Goal: Information Seeking & Learning: Learn about a topic

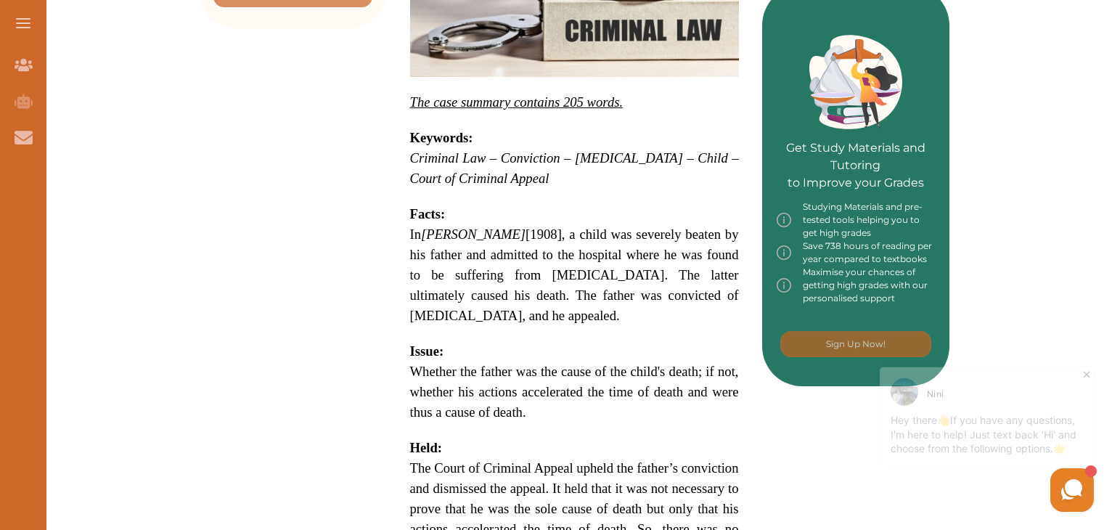
scroll to position [626, 0]
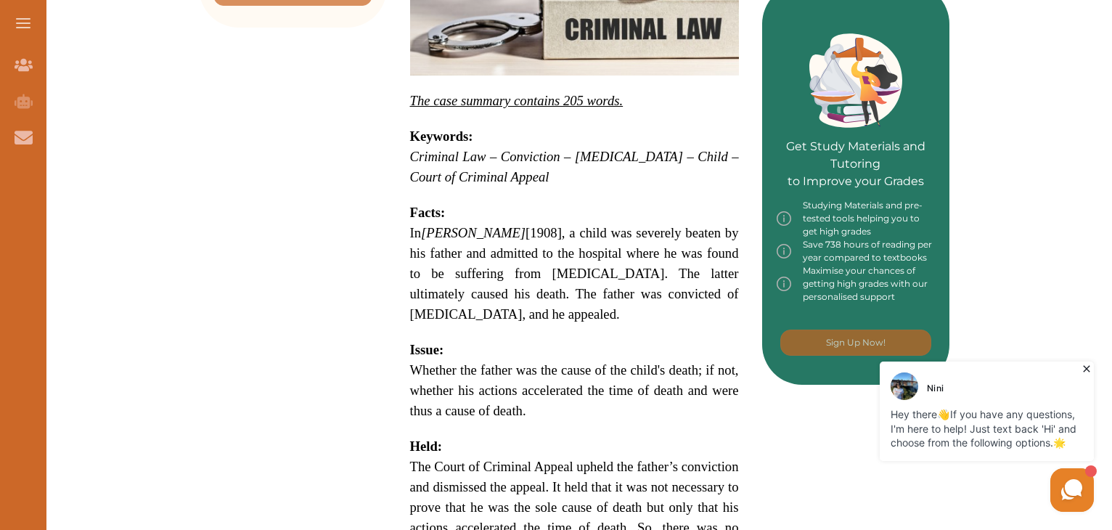
click at [415, 225] on span "In R v Dyson [1908], a child was severely beaten by his father and admitted to …" at bounding box center [574, 273] width 329 height 97
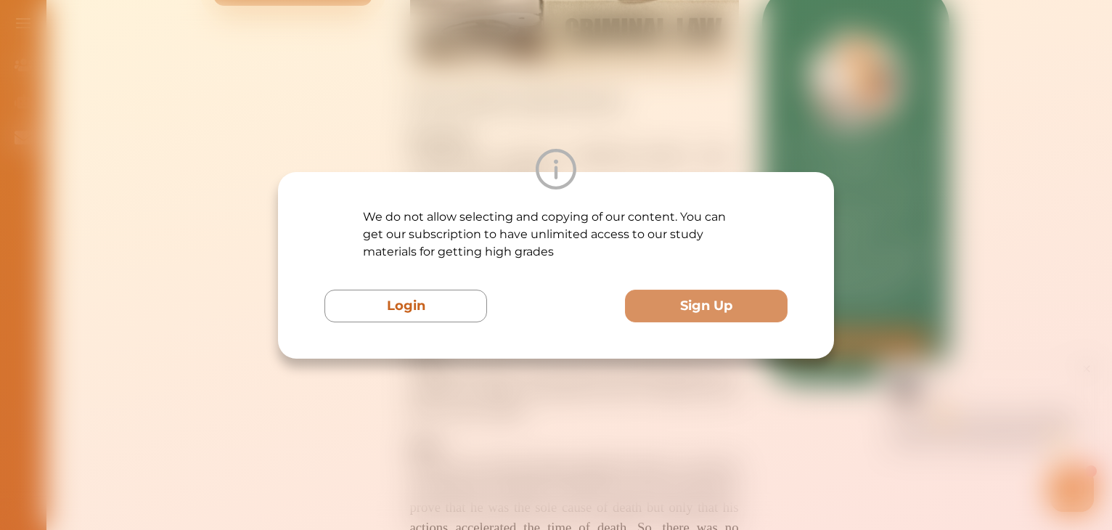
click at [415, 210] on p "We do not allow selecting and copying of our content. You can get our subscript…" at bounding box center [556, 234] width 386 height 52
click at [582, 417] on div "We do not allow selecting and copying of our content. You can get our subscript…" at bounding box center [556, 265] width 1112 height 530
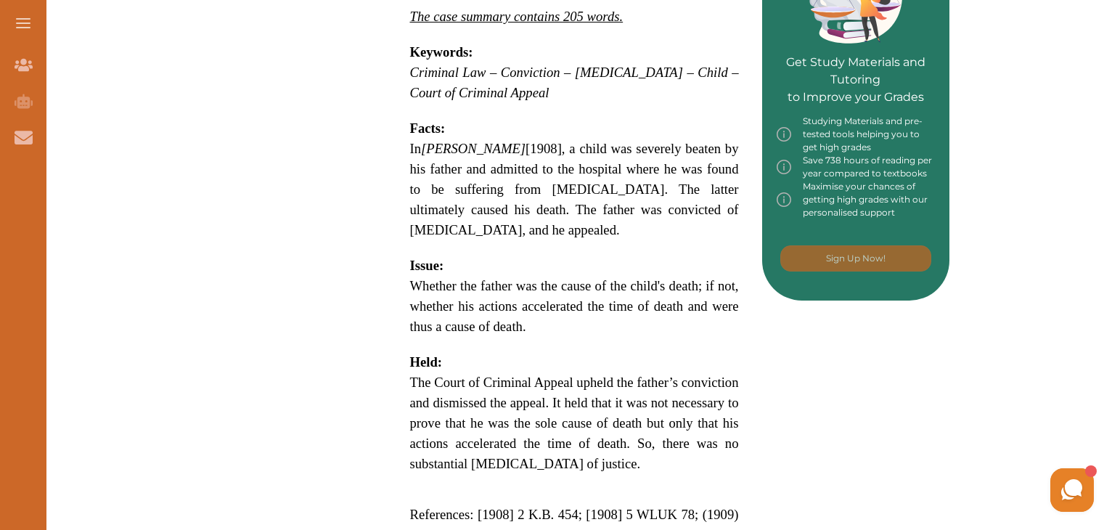
scroll to position [712, 0]
